Goal: Information Seeking & Learning: Learn about a topic

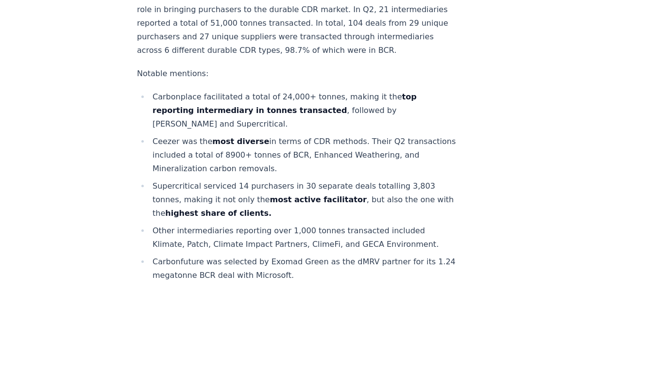
scroll to position [339, 0]
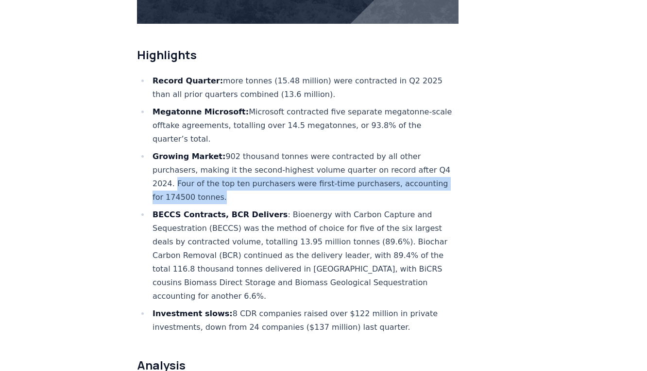
drag, startPoint x: 412, startPoint y: 155, endPoint x: 438, endPoint y: 165, distance: 28.0
click at [438, 165] on li "Growing Market: 902 thousand tonnes were contracted by all other purchasers, ma…" at bounding box center [304, 177] width 309 height 54
copy li "Four of the top ten purchasers were first-time purchasers, accounting for 17450…"
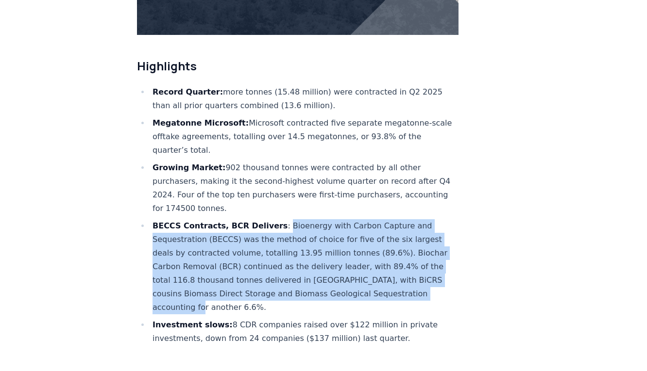
drag, startPoint x: 274, startPoint y: 199, endPoint x: 320, endPoint y: 262, distance: 78.5
click at [320, 262] on li "BECCS Contracts, BCR Delivers : Bioenergy with Carbon Capture and Sequestration…" at bounding box center [304, 266] width 309 height 95
copy li "Bioenergy with Carbon Capture and Sequestration (BECCS) was the method of choic…"
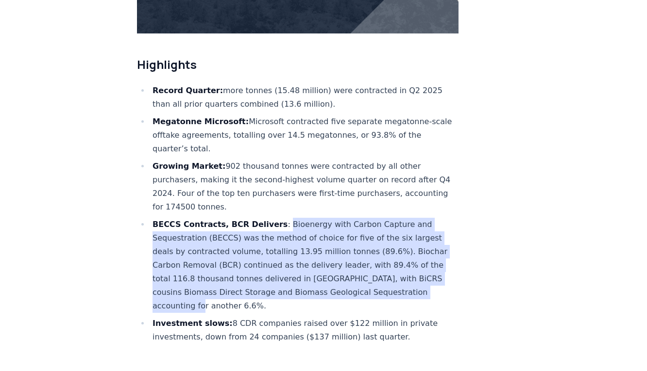
scroll to position [329, 0]
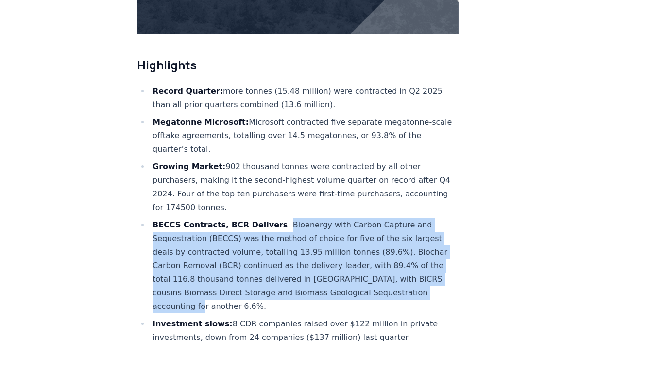
drag, startPoint x: 154, startPoint y: 121, endPoint x: 426, endPoint y: 134, distance: 272.2
click at [426, 134] on li "Megatonne Microsoft: Microsoft contracted five separate megatonne-scale offtake…" at bounding box center [304, 136] width 309 height 41
copy li "Megatonne Microsoft: Microsoft contracted five separate megatonne-scale offtake…"
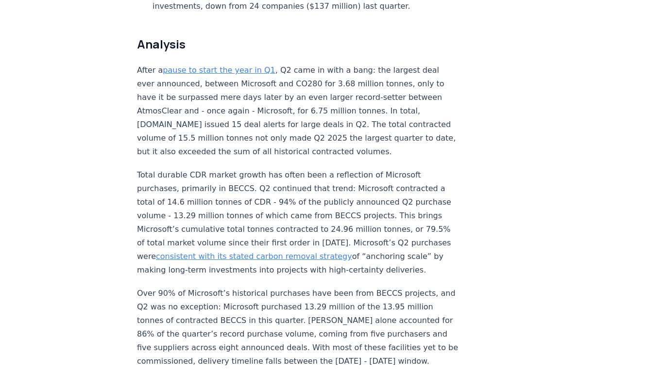
scroll to position [686, 0]
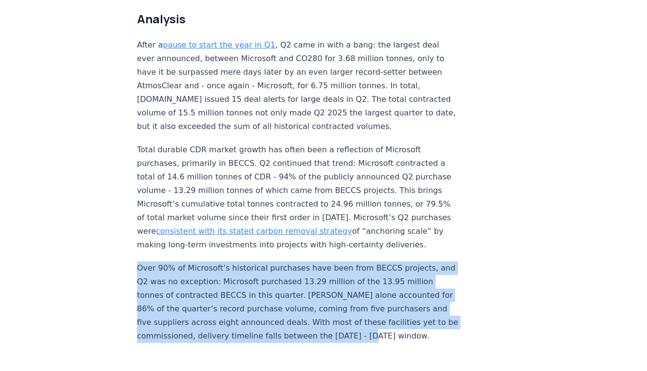
drag, startPoint x: 243, startPoint y: 293, endPoint x: 136, endPoint y: 229, distance: 123.9
copy p "Over 90% of Microsoft’s historical purchases have been from BECCS projects, and…"
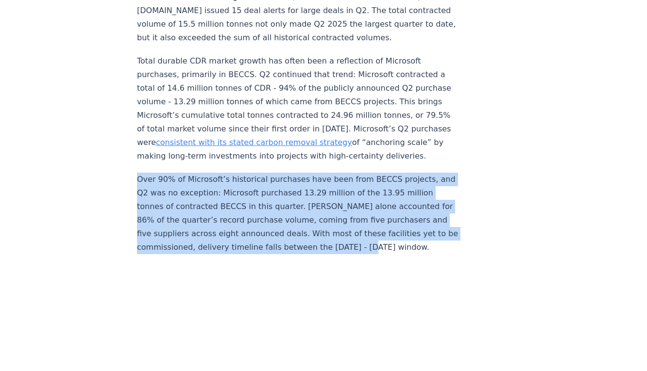
scroll to position [778, 0]
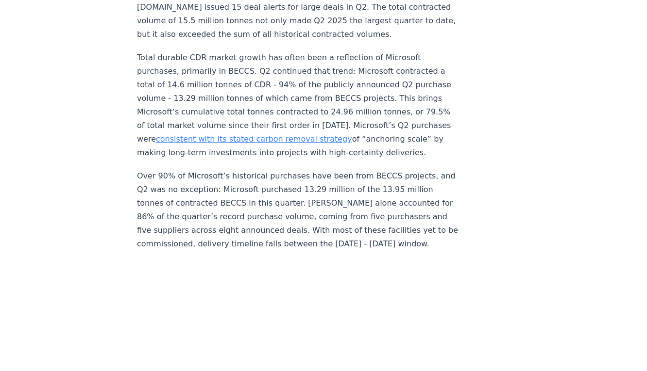
click at [260, 169] on p "Over 90% of Microsoft’s historical purchases have been from BECCS projects, and…" at bounding box center [297, 210] width 321 height 82
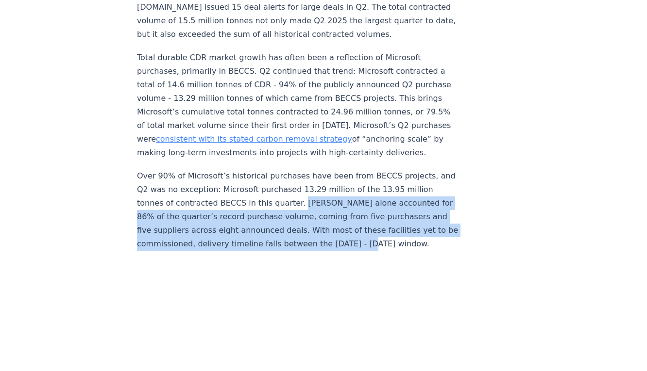
drag, startPoint x: 256, startPoint y: 157, endPoint x: 267, endPoint y: 201, distance: 45.3
click at [267, 201] on p "Over 90% of Microsoft’s historical purchases have been from BECCS projects, and…" at bounding box center [297, 210] width 321 height 82
copy p "BECCS alone accounted for 86% of the quarter’s record purchase volume, coming f…"
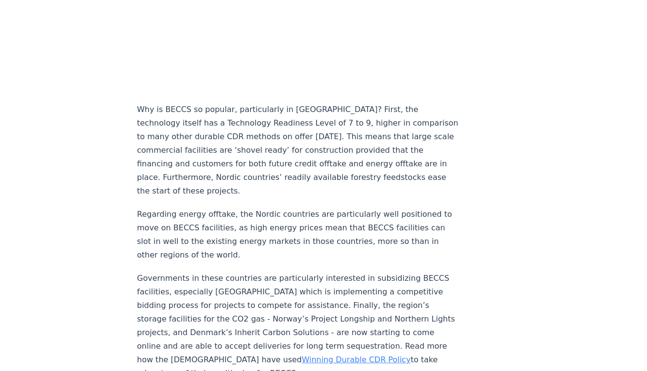
scroll to position [1110, 0]
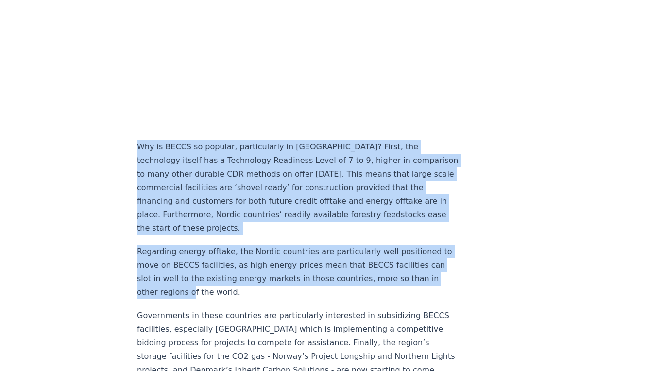
drag, startPoint x: 138, startPoint y: 103, endPoint x: 398, endPoint y: 226, distance: 287.1
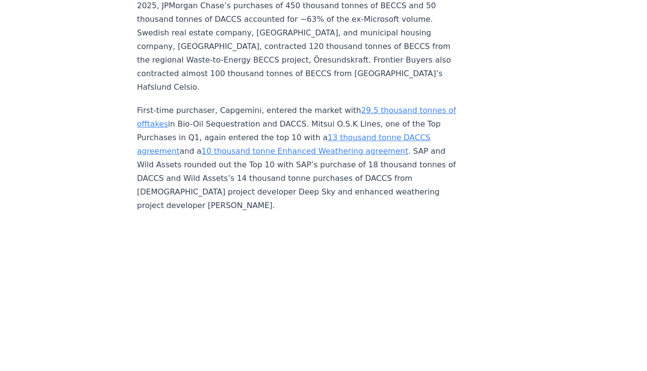
scroll to position [2759, 0]
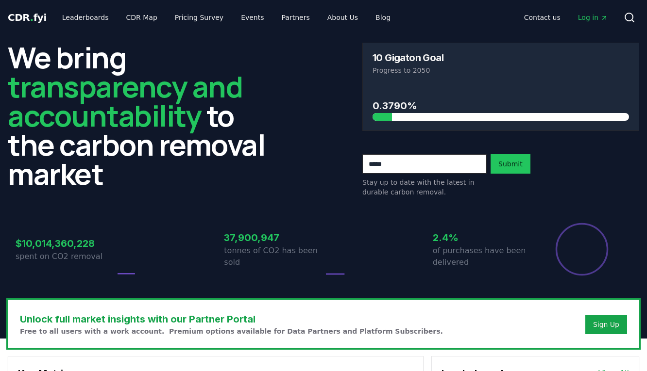
drag, startPoint x: 99, startPoint y: 244, endPoint x: 18, endPoint y: 244, distance: 81.1
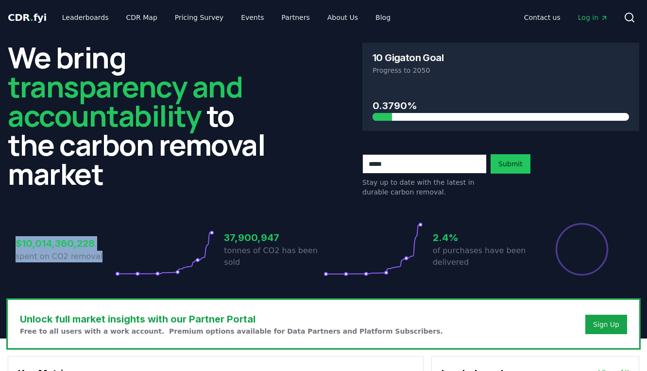
drag, startPoint x: 16, startPoint y: 241, endPoint x: 98, endPoint y: 253, distance: 82.9
click at [98, 253] on div "$10,014,360,228 spent on CO2 removal" at bounding box center [66, 249] width 100 height 54
copy div "$10,014,360,228 spent on CO2 removal"
click at [96, 13] on link "Leaderboards" at bounding box center [85, 17] width 62 height 17
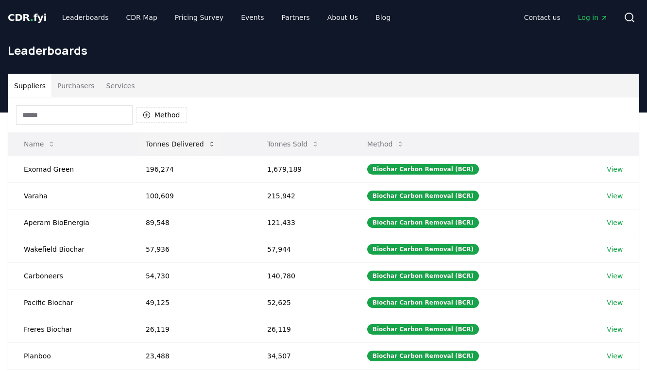
click at [151, 143] on button "Tonnes Delivered" at bounding box center [180, 143] width 85 height 19
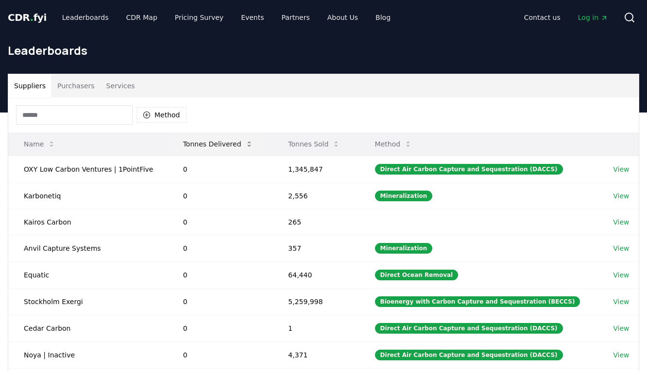
click at [203, 143] on button "Tonnes Delivered" at bounding box center [217, 143] width 85 height 19
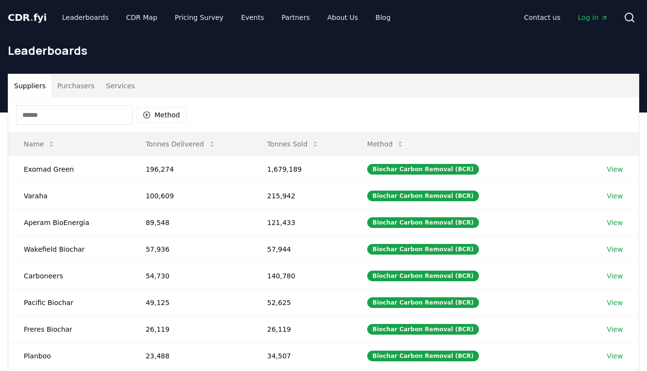
click at [75, 81] on button "Purchasers" at bounding box center [75, 85] width 49 height 23
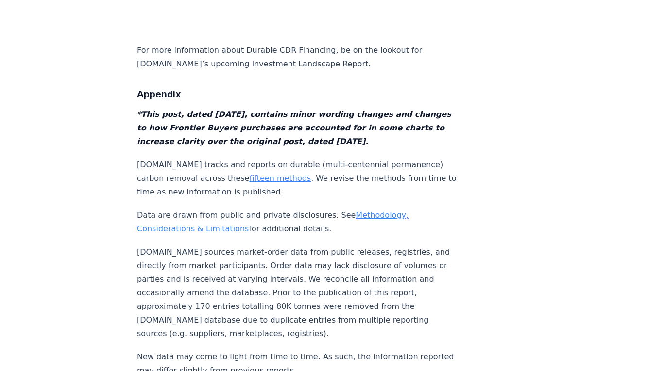
scroll to position [9637, 0]
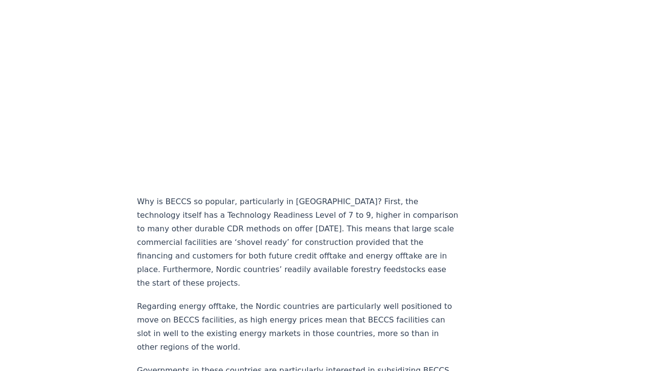
scroll to position [1056, 0]
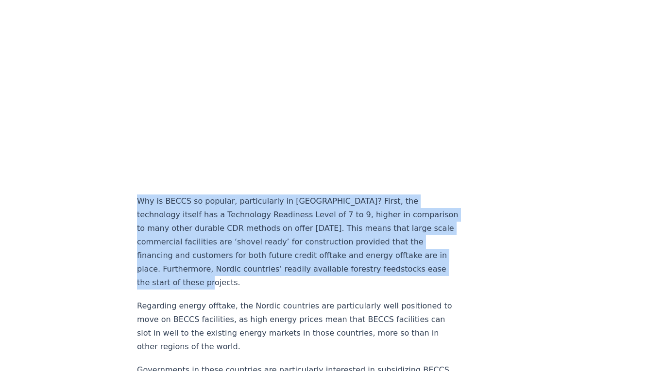
drag, startPoint x: 138, startPoint y: 158, endPoint x: 331, endPoint y: 223, distance: 203.7
click at [331, 223] on p "Why is BECCS so popular, particularly in [GEOGRAPHIC_DATA]? First, the technolo…" at bounding box center [297, 242] width 321 height 95
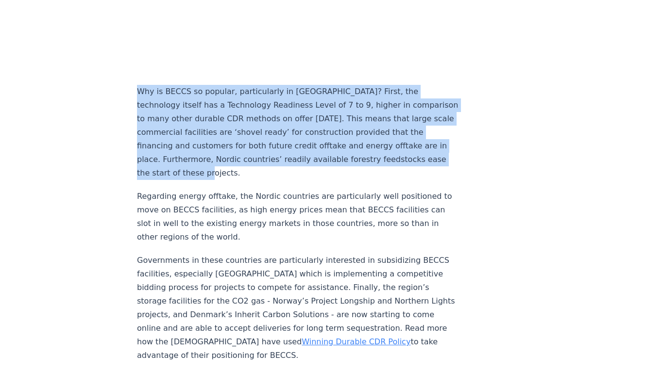
scroll to position [1165, 0]
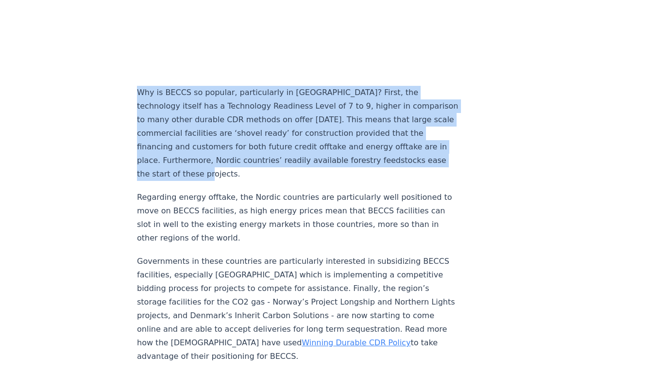
click at [300, 271] on p "Governments in these countries are particularly interested in subsidizing BECCS…" at bounding box center [297, 309] width 321 height 109
copy div "Why is BECCS so popular, particularly in Scandinavia? First, the technology its…"
click at [329, 86] on p "Why is BECCS so popular, particularly in [GEOGRAPHIC_DATA]? First, the technolo…" at bounding box center [297, 133] width 321 height 95
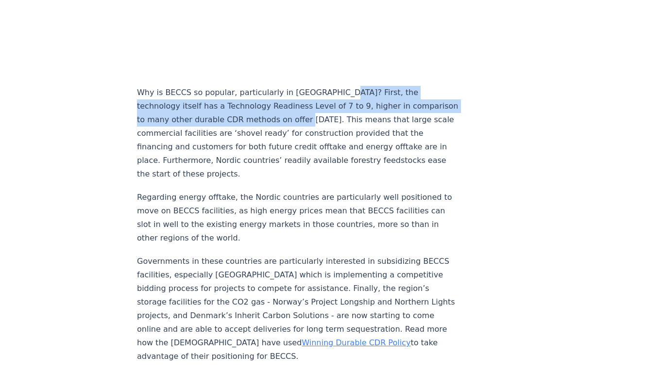
drag, startPoint x: 329, startPoint y: 50, endPoint x: 220, endPoint y: 77, distance: 111.6
click at [220, 86] on p "Why is BECCS so popular, particularly in [GEOGRAPHIC_DATA]? First, the technolo…" at bounding box center [297, 133] width 321 height 95
copy p "First, the technology itself has a Technology Readiness Level of 7 to 9, higher…"
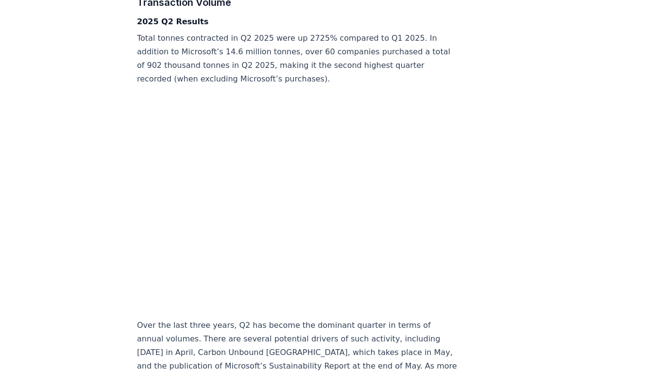
scroll to position [1608, 0]
